Goal: Task Accomplishment & Management: Use online tool/utility

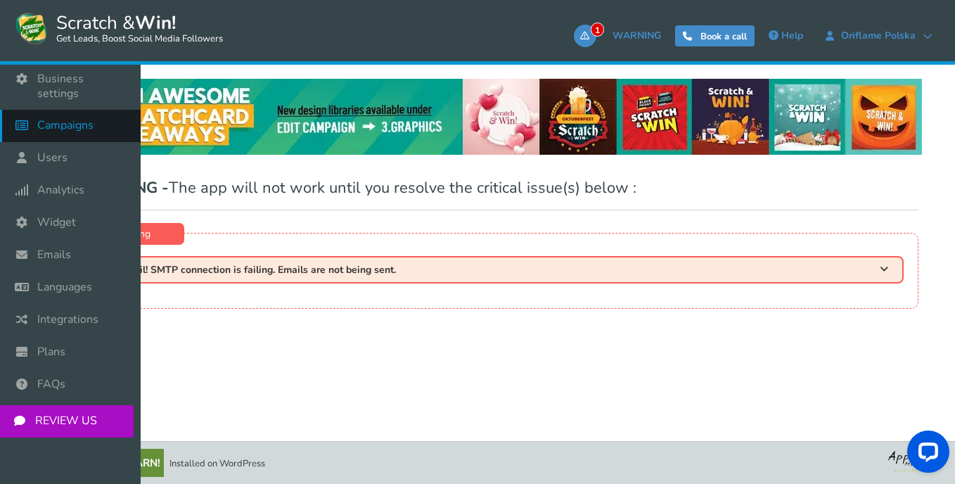
click at [70, 118] on span "Campaigns" at bounding box center [65, 125] width 56 height 15
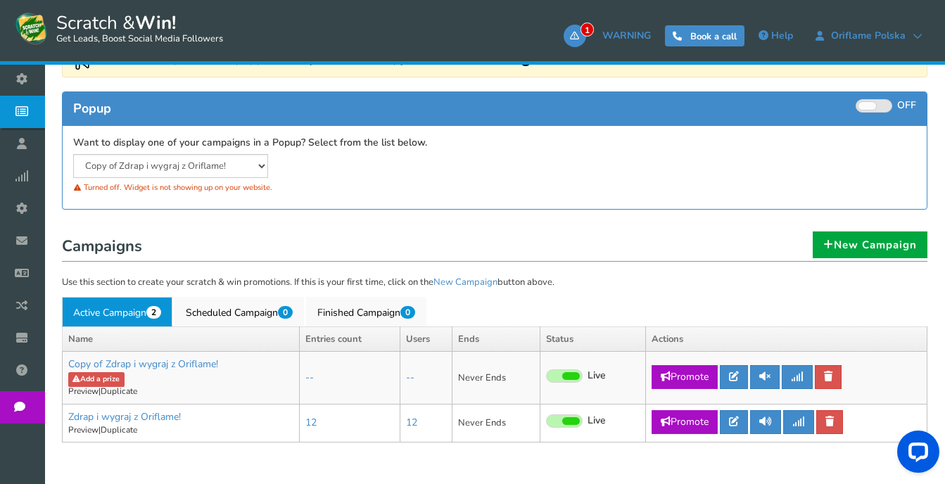
scroll to position [276, 0]
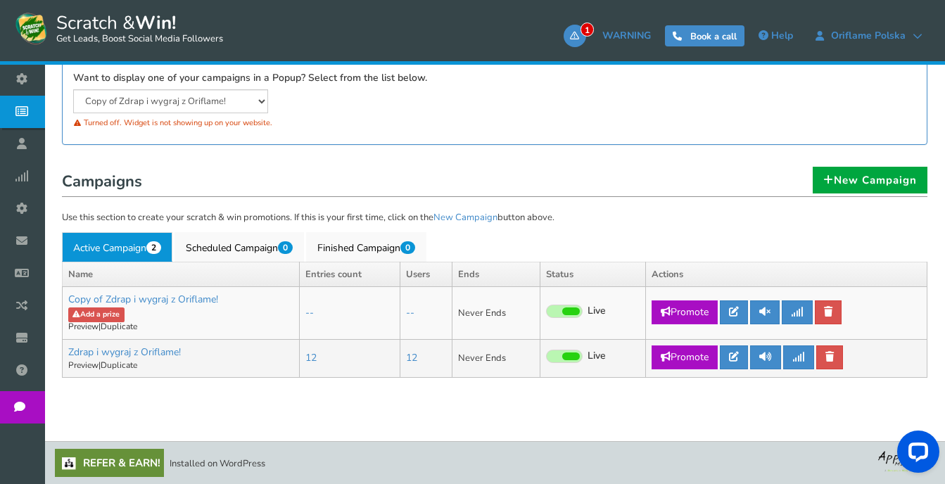
click at [688, 357] on link "Promote" at bounding box center [684, 357] width 66 height 24
type input "https://amze.me/kSCMS"
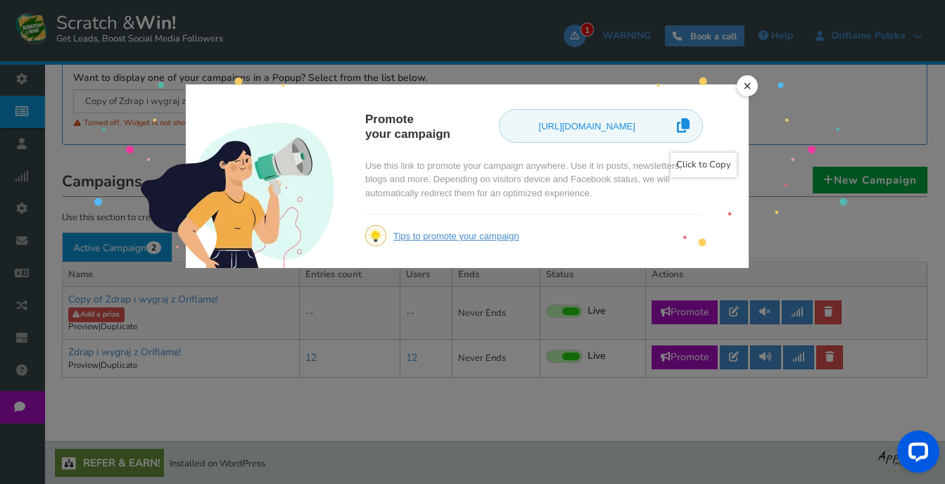
click at [688, 123] on icon at bounding box center [683, 126] width 13 height 26
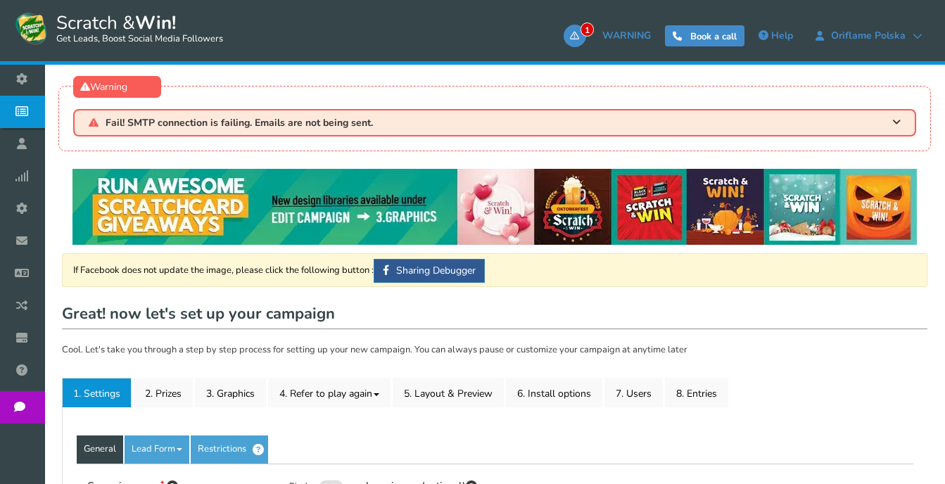
type input "Zdrap i wygraj z Oriflame!"
